Goal: Task Accomplishment & Management: Use online tool/utility

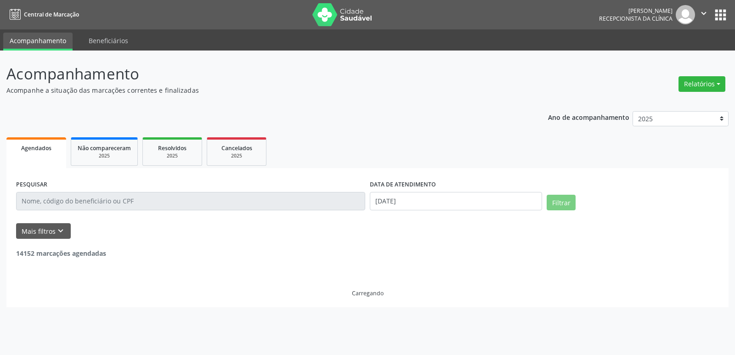
click at [706, 89] on button "Relatórios" at bounding box center [702, 84] width 47 height 16
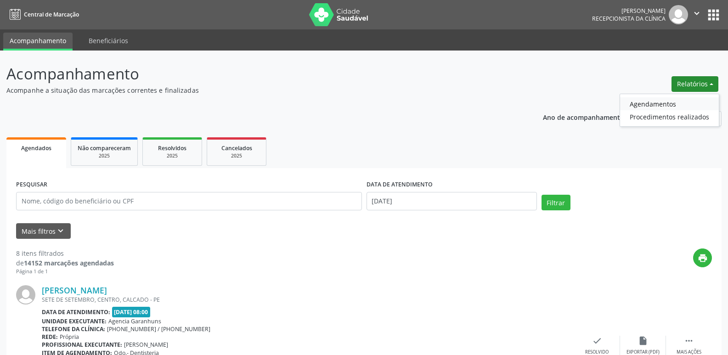
click at [680, 102] on link "Agendamentos" at bounding box center [669, 103] width 99 height 13
select select "8"
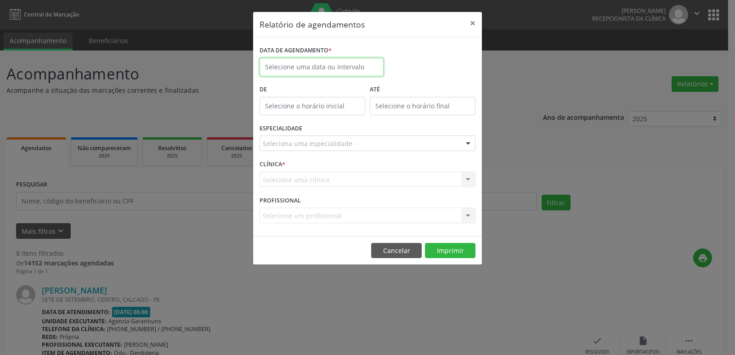
click at [307, 67] on input "text" at bounding box center [322, 67] width 124 height 18
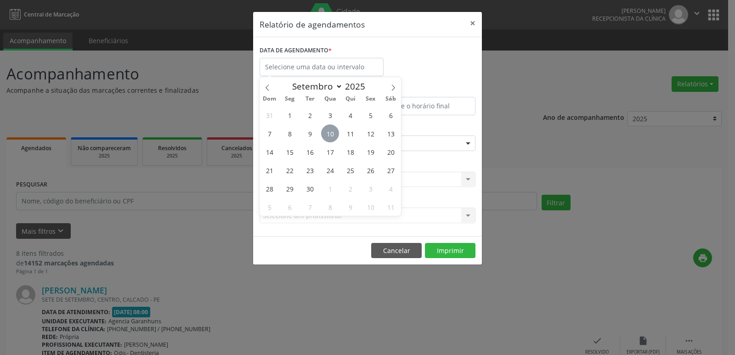
click at [334, 135] on span "10" at bounding box center [330, 134] width 18 height 18
type input "[DATE]"
click at [327, 131] on span "10" at bounding box center [330, 134] width 18 height 18
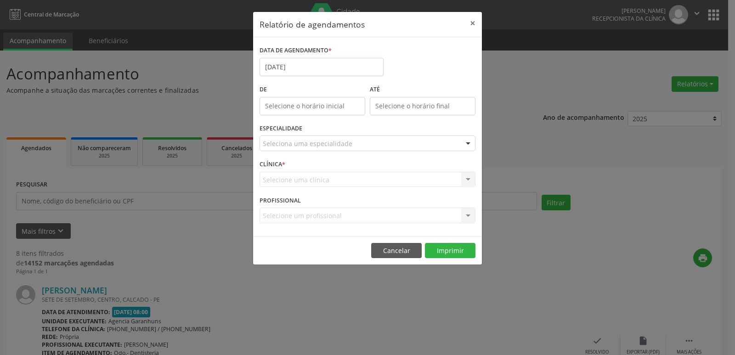
click at [375, 142] on div "Seleciona uma especialidade" at bounding box center [368, 144] width 216 height 16
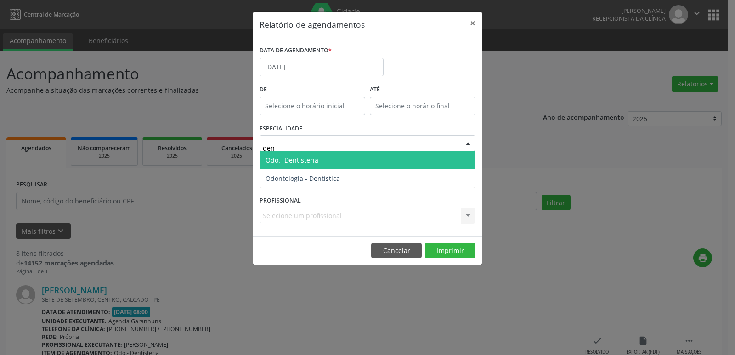
type input "dent"
click at [373, 161] on span "Odo.- Dentisteria" at bounding box center [367, 160] width 215 height 18
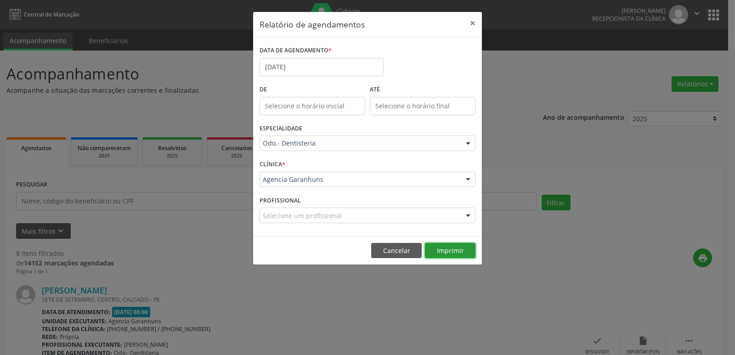
click at [435, 254] on button "Imprimir" at bounding box center [450, 251] width 51 height 16
